Goal: Task Accomplishment & Management: Manage account settings

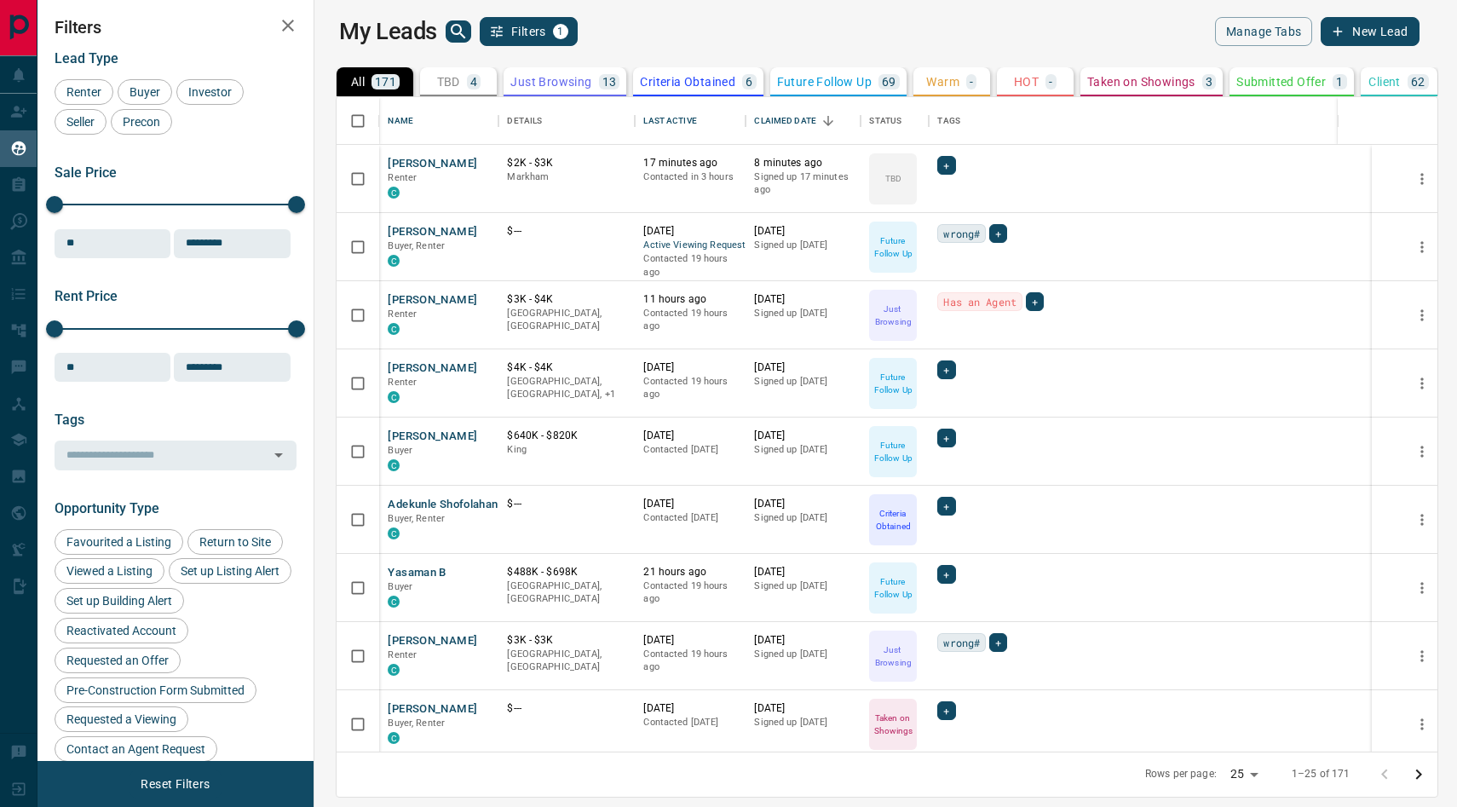
scroll to position [654, 1135]
click at [404, 573] on button "Yasaman B" at bounding box center [417, 573] width 58 height 16
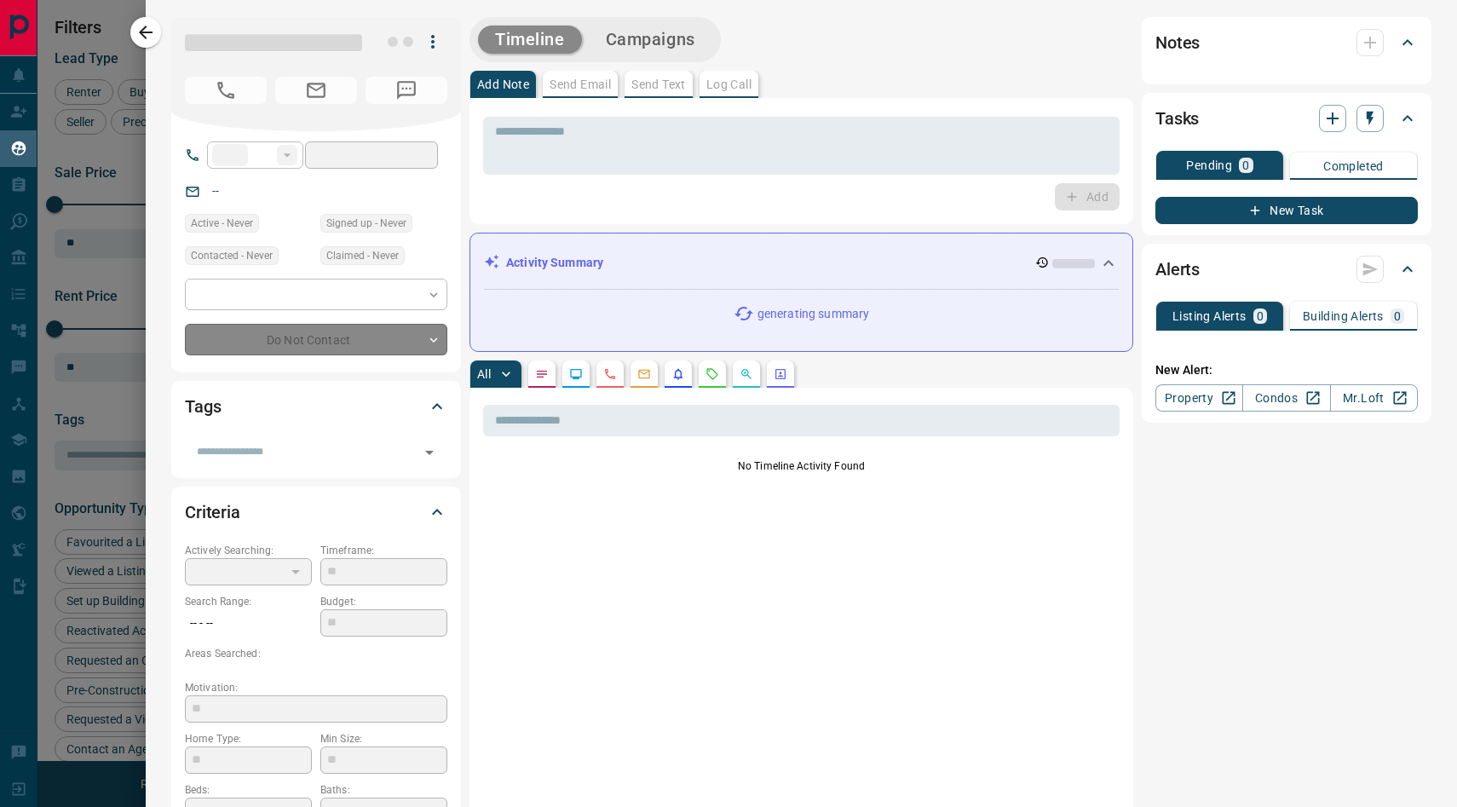
type input "**"
type input "**********"
type input "*"
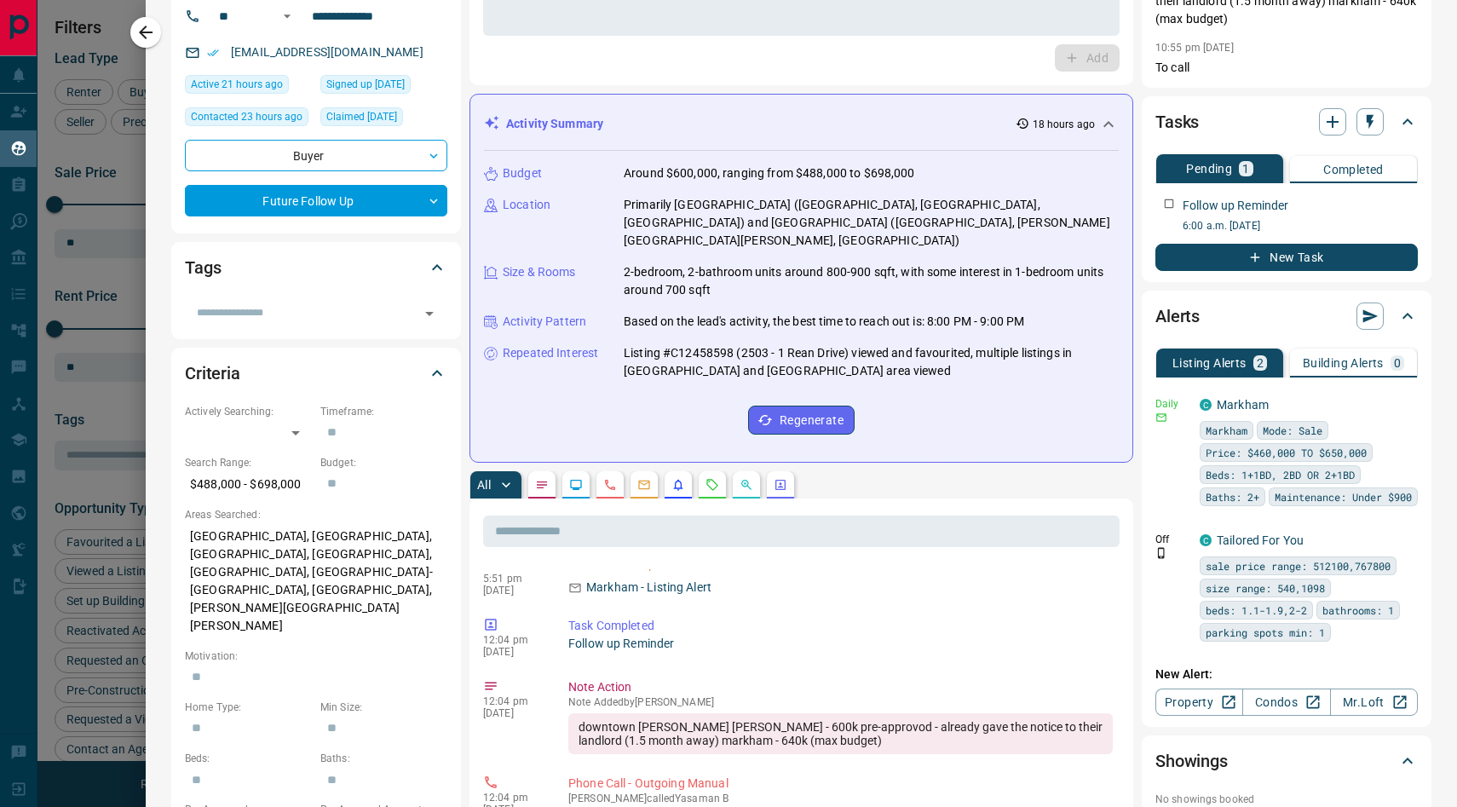
scroll to position [0, 0]
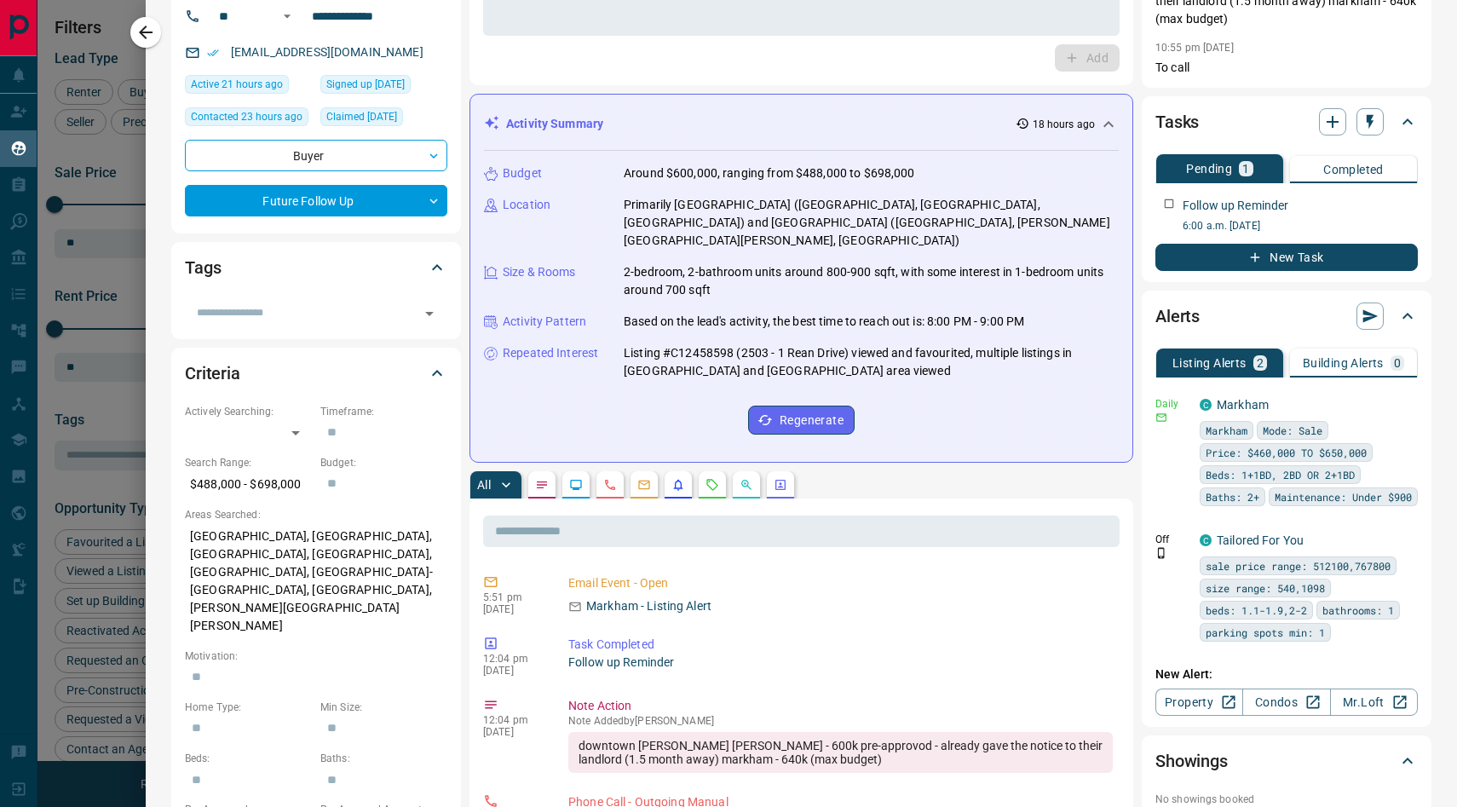
click at [116, 503] on div at bounding box center [728, 403] width 1457 height 807
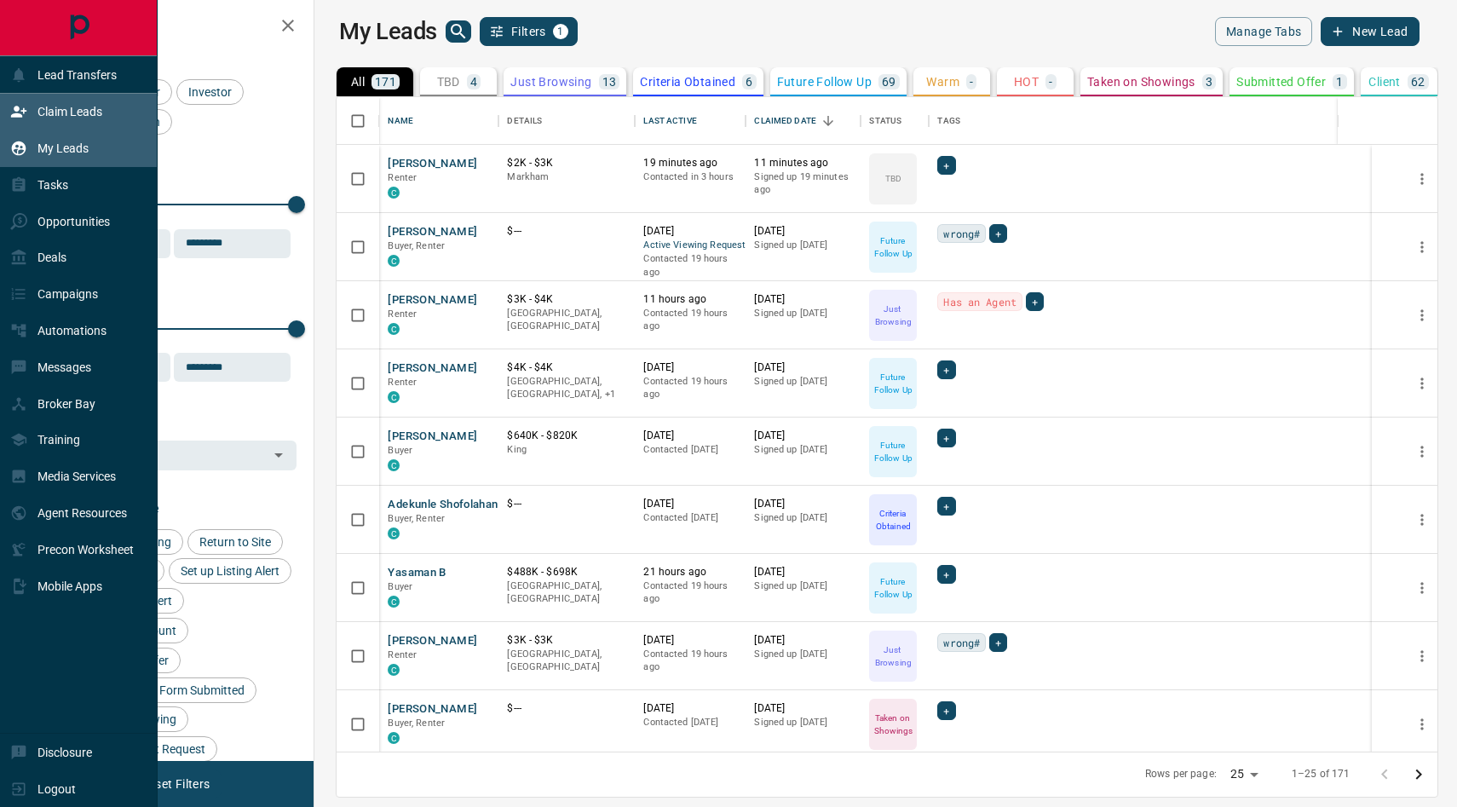
click at [68, 117] on p "Claim Leads" at bounding box center [69, 112] width 65 height 14
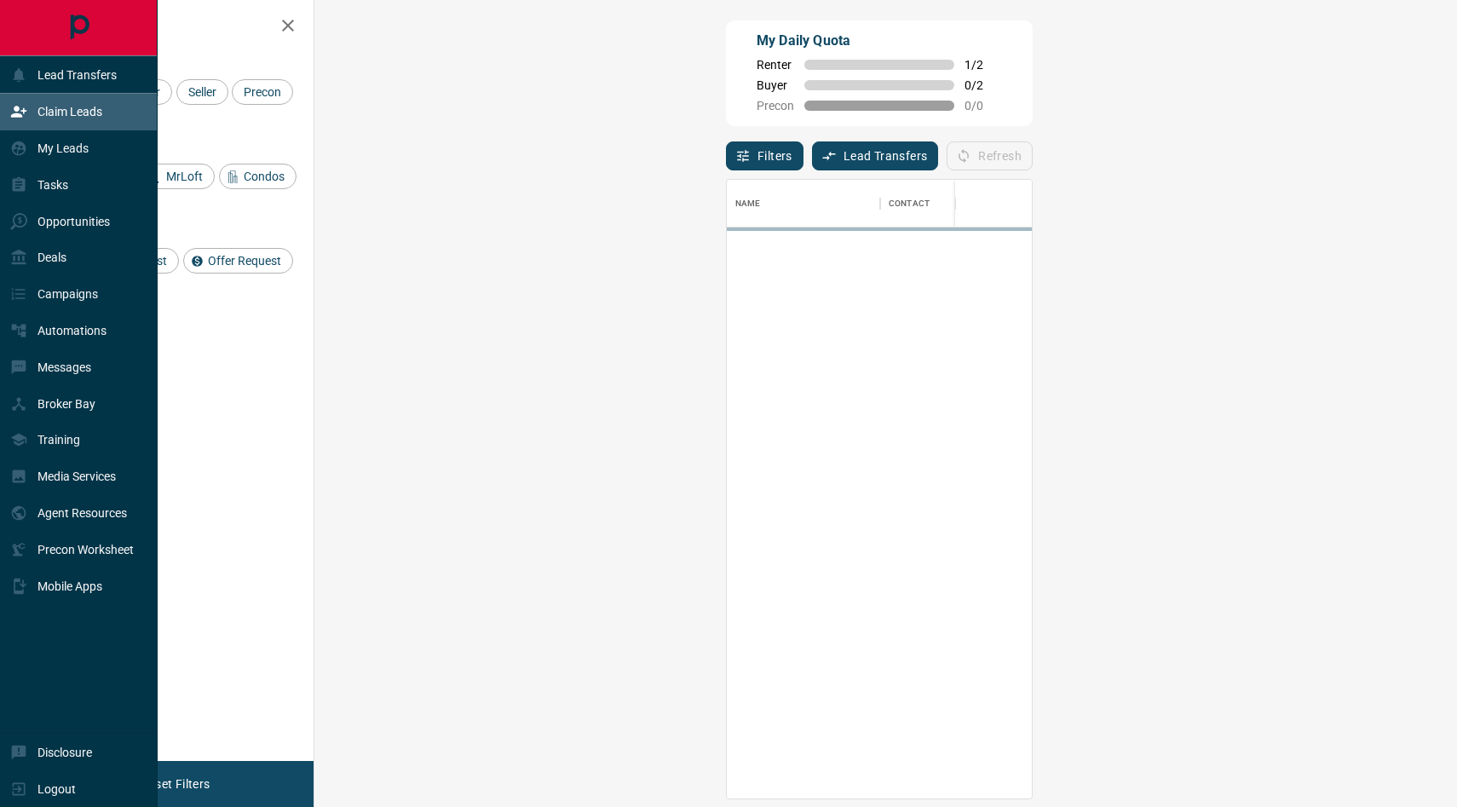
scroll to position [618, 1106]
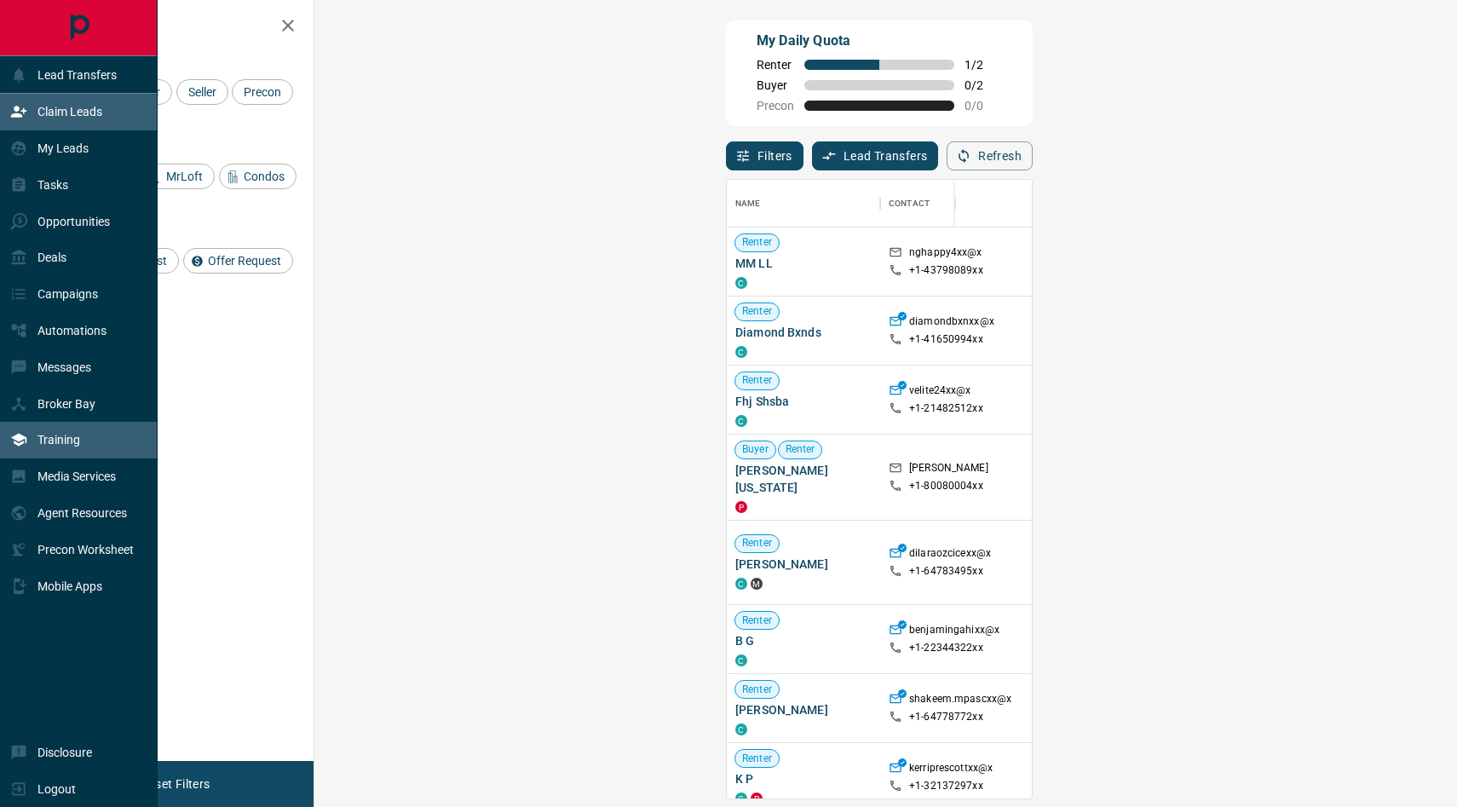
click at [95, 449] on div "Training" at bounding box center [79, 440] width 158 height 37
click at [113, 520] on div "Agent Resources" at bounding box center [68, 513] width 117 height 28
click at [79, 153] on p "My Leads" at bounding box center [62, 148] width 51 height 14
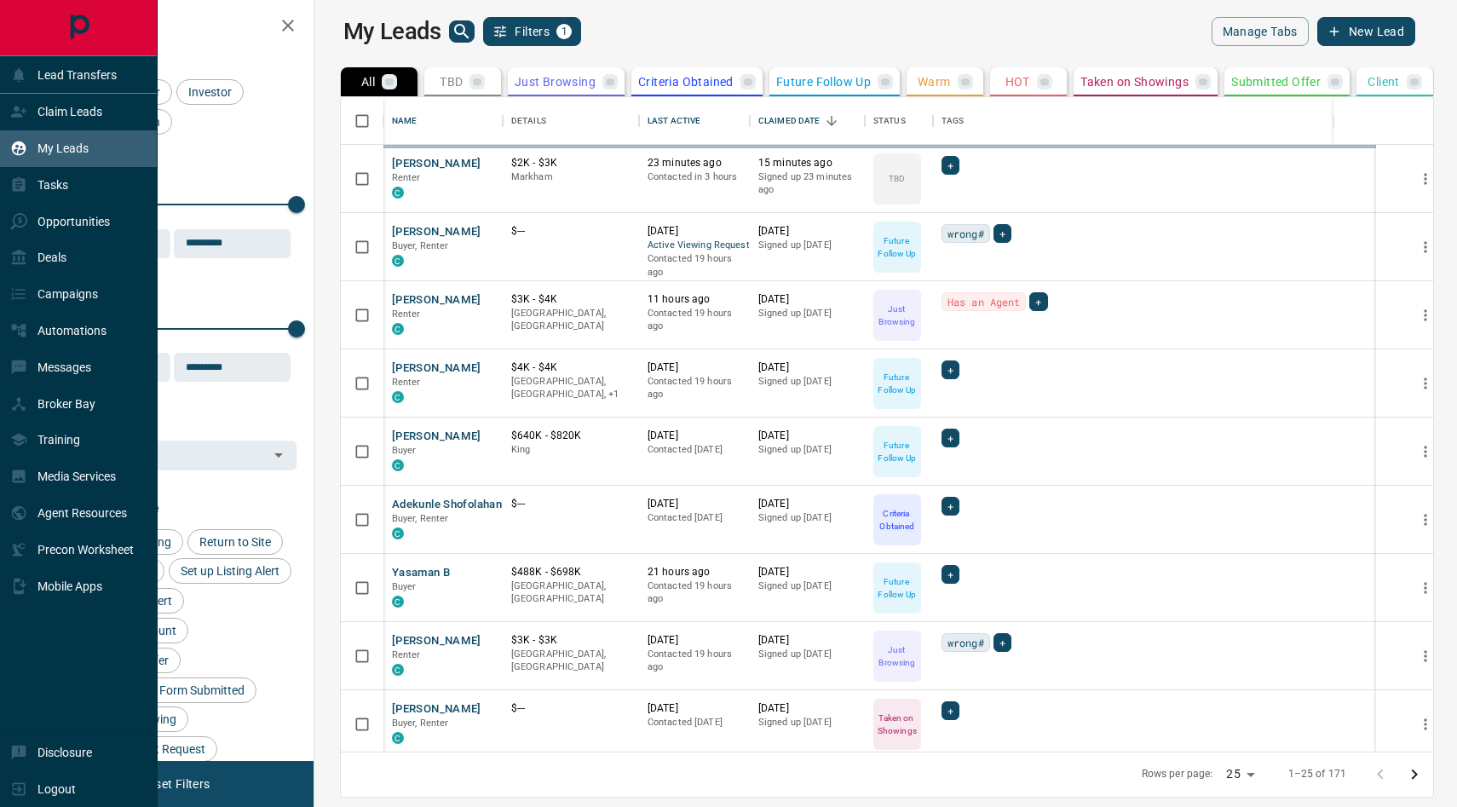
scroll to position [654, 1135]
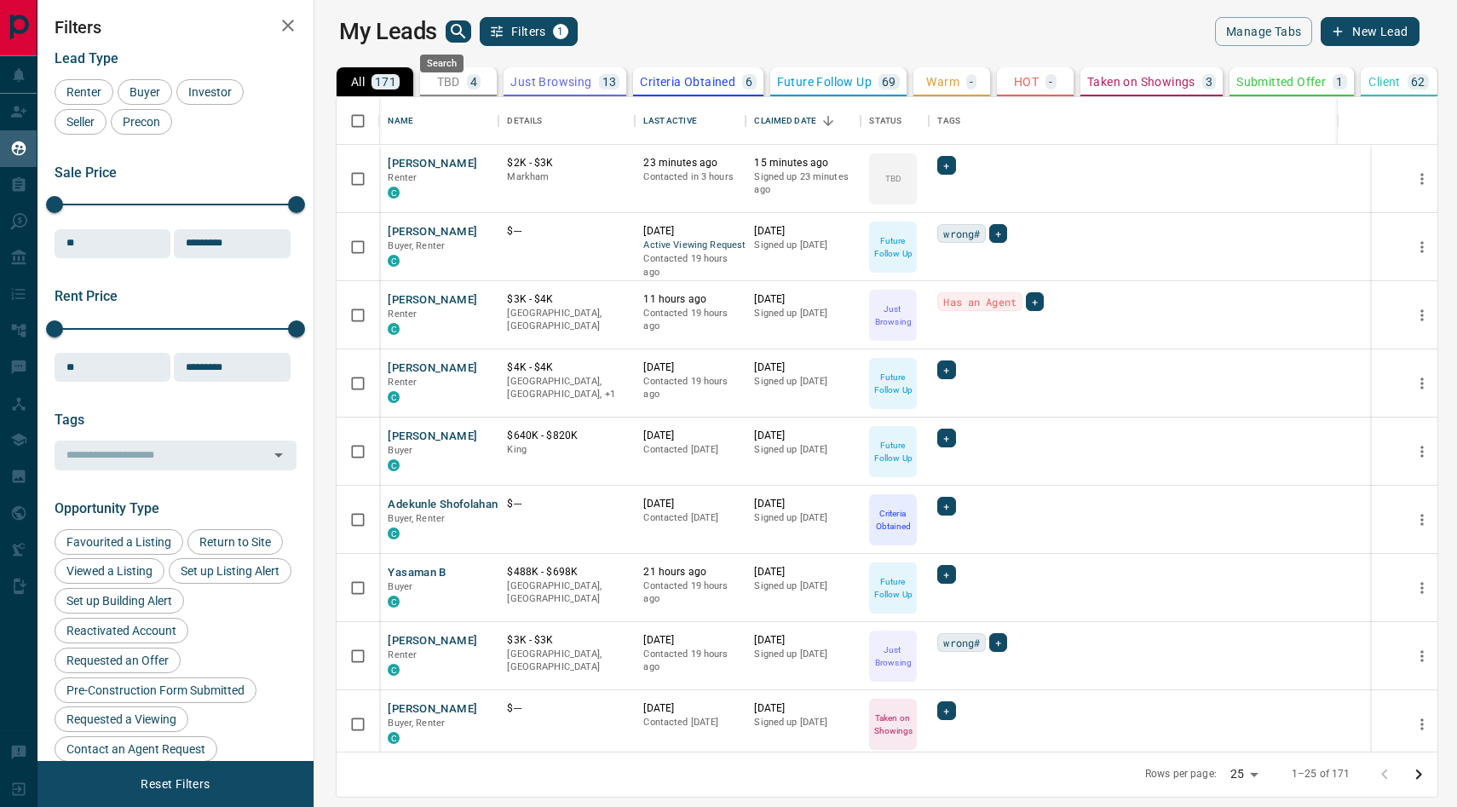
click at [448, 35] on icon "search button" at bounding box center [458, 31] width 20 height 20
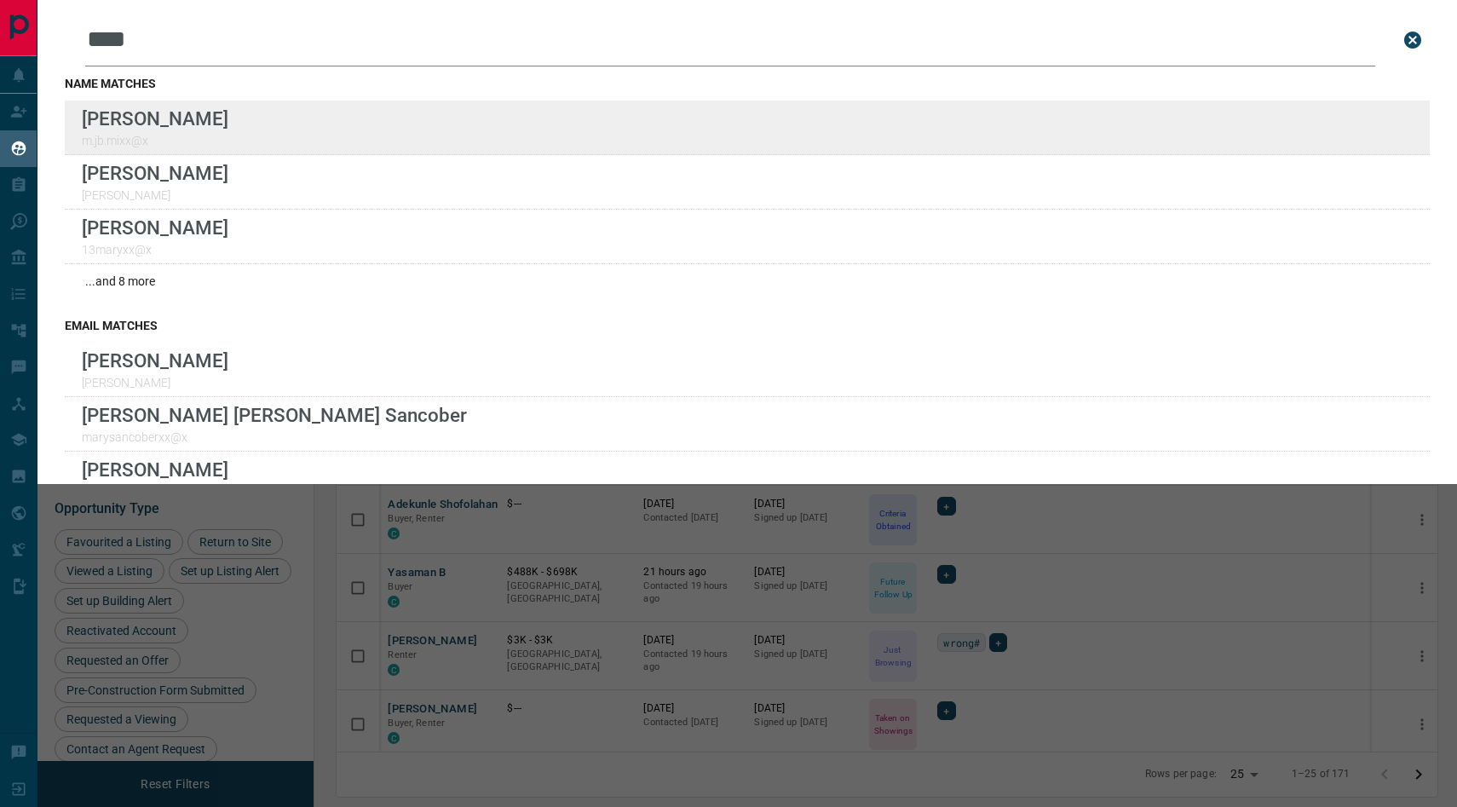
type input "****"
click at [0, 0] on div "Lead Transfers Claim Leads My Leads Tasks Opportunities Deals Campaigns Automat…" at bounding box center [728, 392] width 1457 height 785
